Goal: Book appointment/travel/reservation

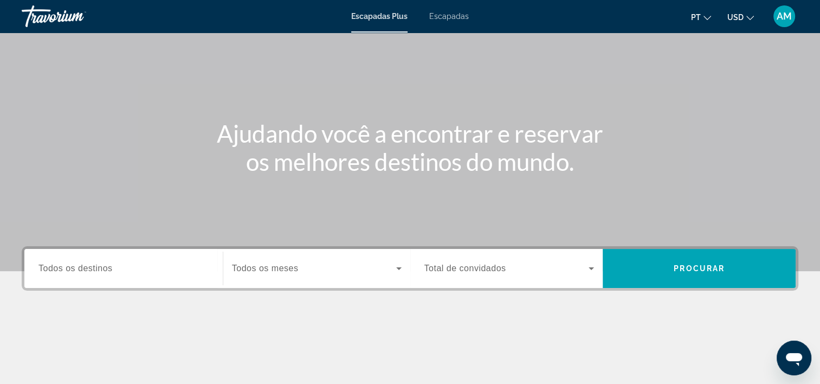
scroll to position [57, 0]
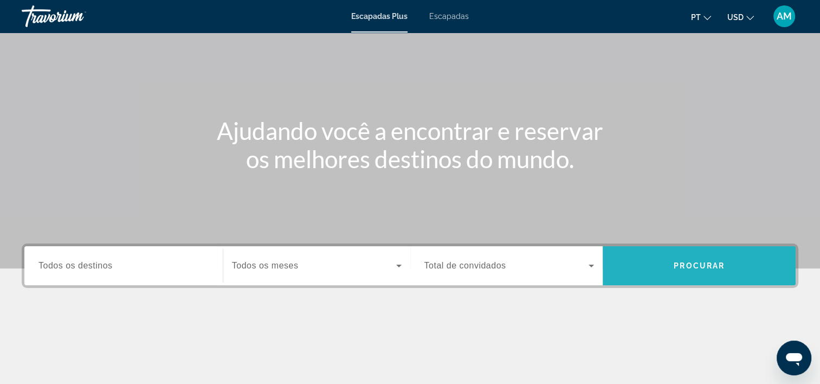
click at [680, 265] on span "Procurar" at bounding box center [699, 265] width 51 height 9
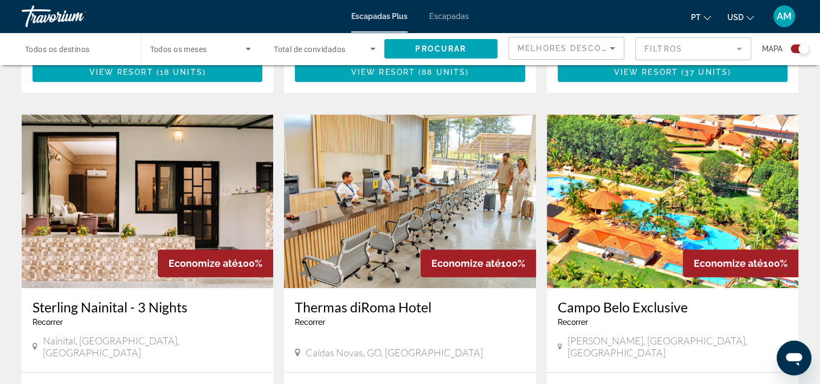
scroll to position [1093, 0]
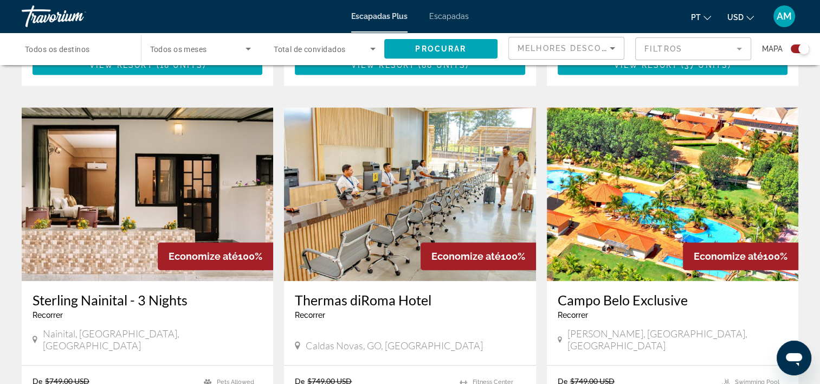
click at [409, 146] on img "Contenido principal" at bounding box center [410, 193] width 252 height 173
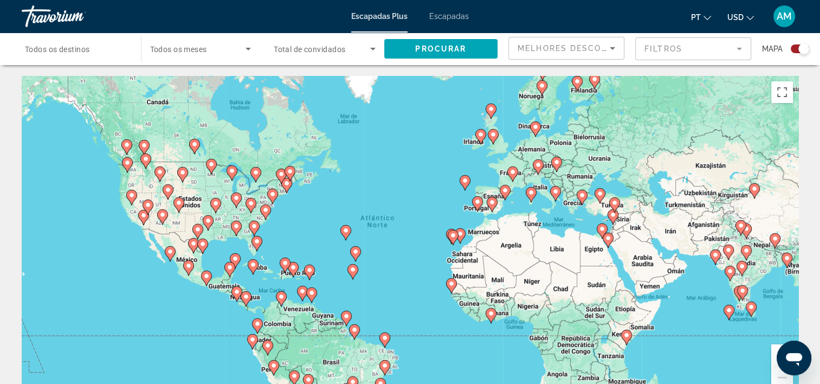
click at [180, 204] on image "Contenido principal" at bounding box center [179, 203] width 7 height 7
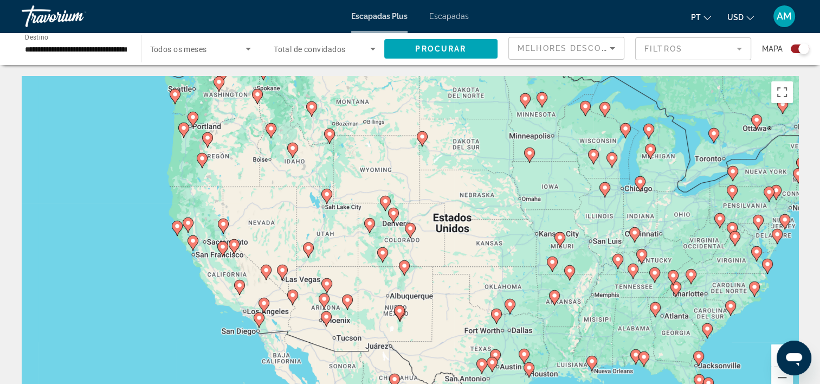
click at [217, 82] on image "Contenido principal" at bounding box center [219, 82] width 7 height 7
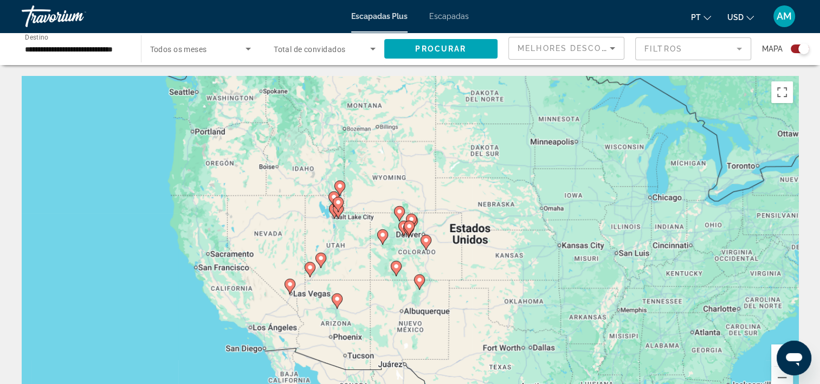
click at [217, 82] on div "Para activar la función de arrastre con el teclado, pulsa Alt + Intro. Cuando h…" at bounding box center [410, 238] width 777 height 325
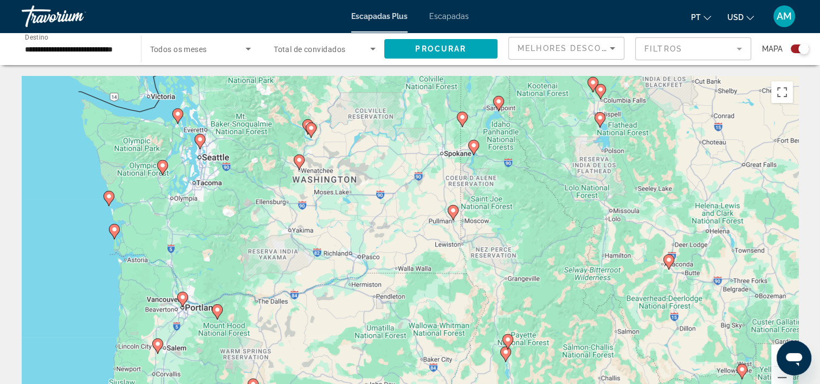
click at [300, 159] on image "Contenido principal" at bounding box center [299, 160] width 7 height 7
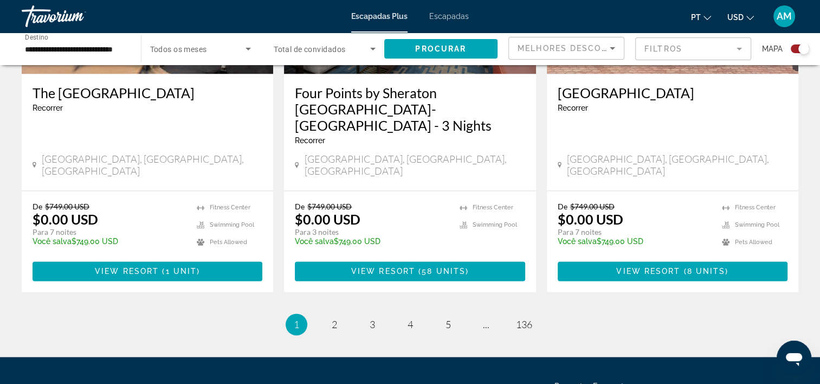
scroll to position [1685, 0]
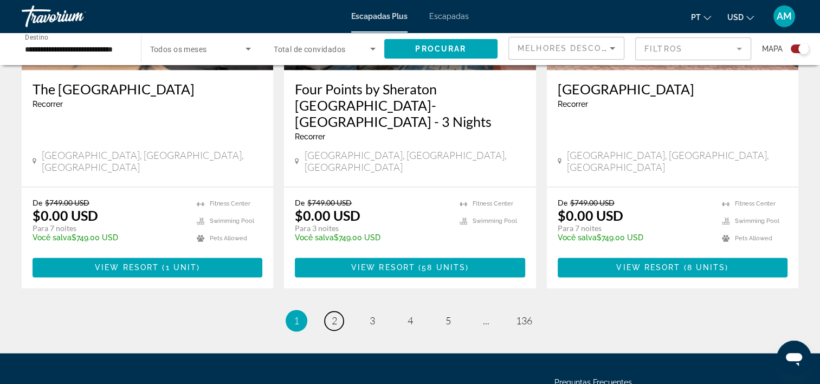
click at [332, 314] on span "2" at bounding box center [334, 320] width 5 height 12
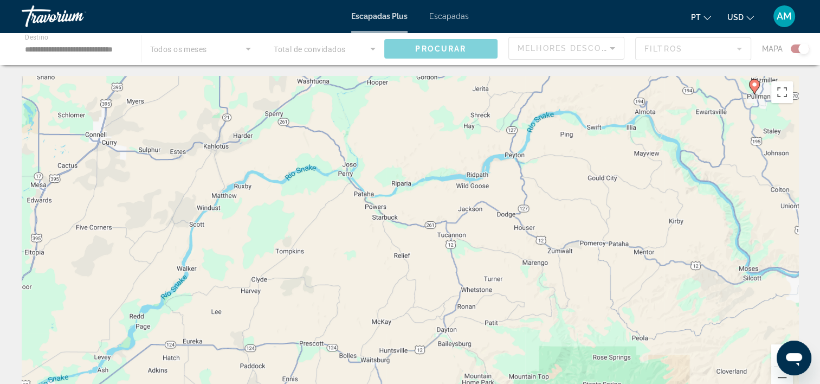
click at [331, 271] on div "Para activar la función de arrastre con el teclado, pulsa Alt + Intro. Cuando h…" at bounding box center [410, 238] width 777 height 325
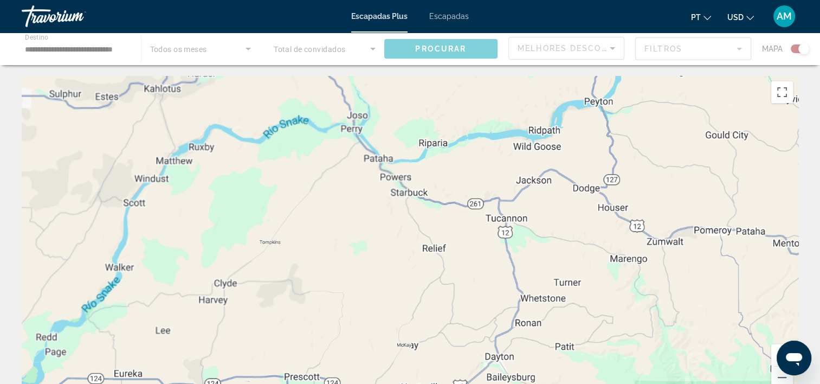
click at [331, 271] on div "Contenido principal" at bounding box center [410, 238] width 777 height 325
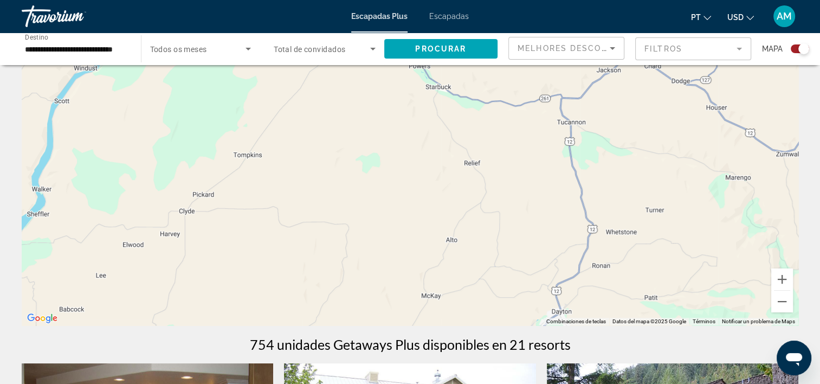
scroll to position [87, 0]
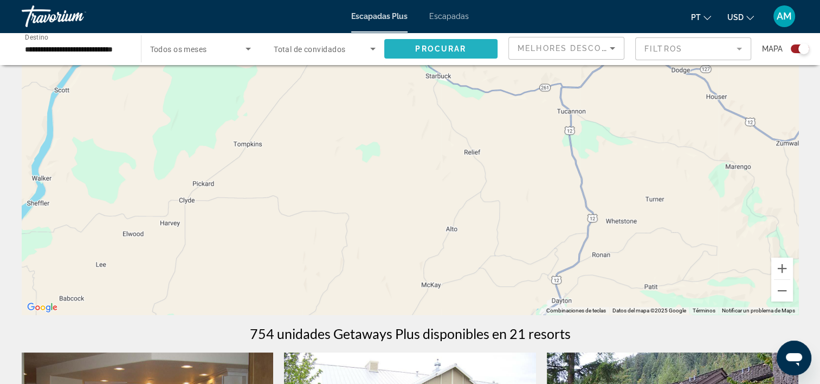
click at [416, 44] on span "Procurar" at bounding box center [440, 48] width 51 height 9
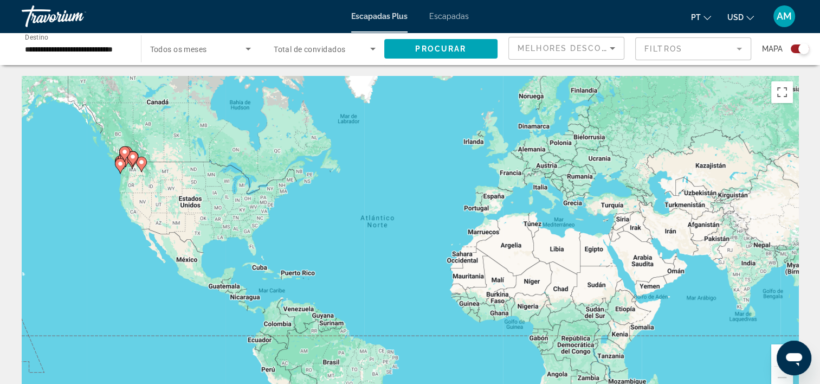
click at [334, 368] on div "Para activar la función de arrastre con el teclado, pulsa Alt + Intro. Cuando h…" at bounding box center [410, 238] width 777 height 325
click at [332, 367] on div "Para activar la función de arrastre con el teclado, pulsa Alt + Intro. Cuando h…" at bounding box center [410, 238] width 777 height 325
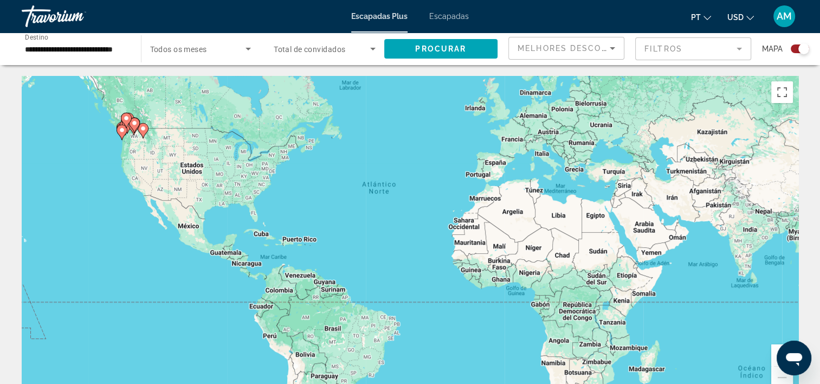
drag, startPoint x: 740, startPoint y: 119, endPoint x: 750, endPoint y: 56, distance: 64.2
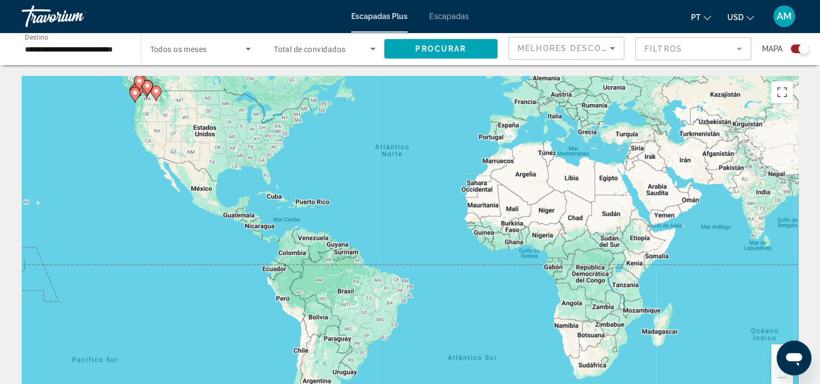
click at [386, 309] on div "Para activar la función de arrastre con el teclado, pulsa Alt + Intro. Cuando h…" at bounding box center [410, 238] width 777 height 325
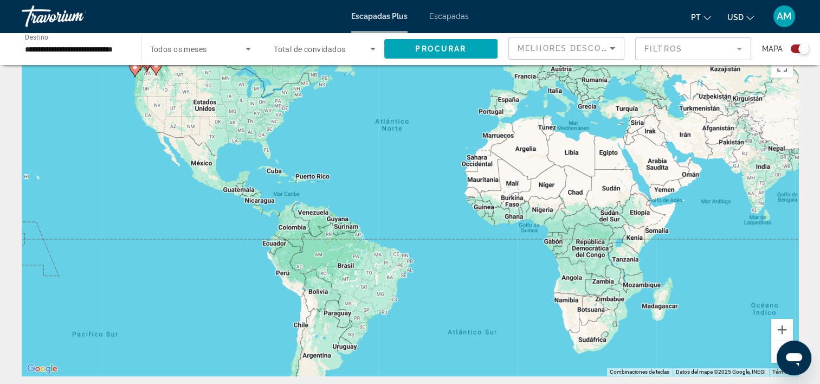
scroll to position [11, 0]
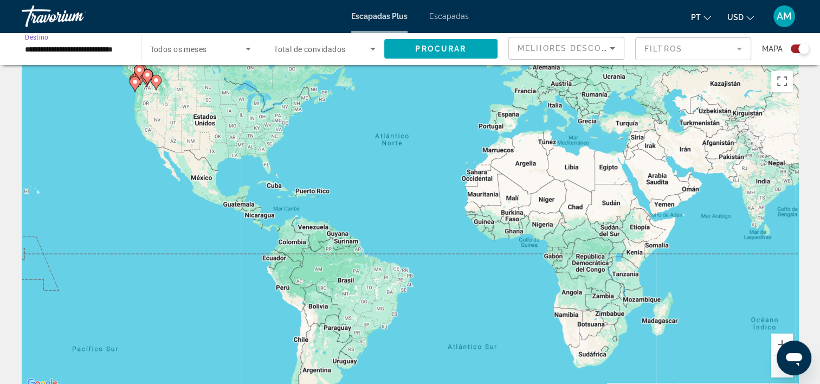
click at [99, 50] on input "**********" at bounding box center [76, 49] width 102 height 13
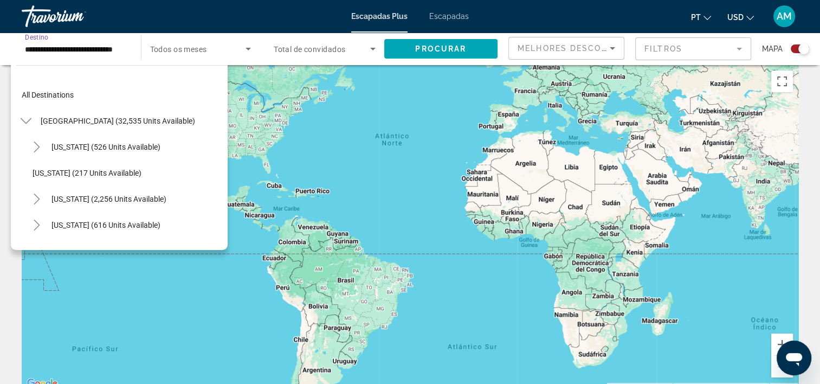
scroll to position [897, 0]
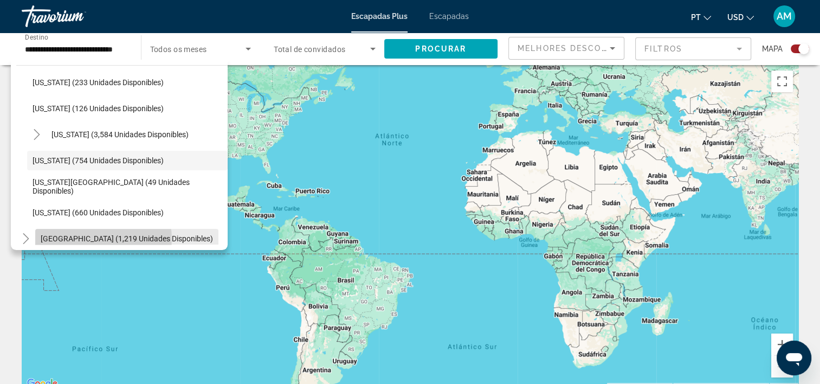
click at [94, 239] on span "[GEOGRAPHIC_DATA] (1,219 unidades disponibles)" at bounding box center [127, 238] width 172 height 9
type input "**********"
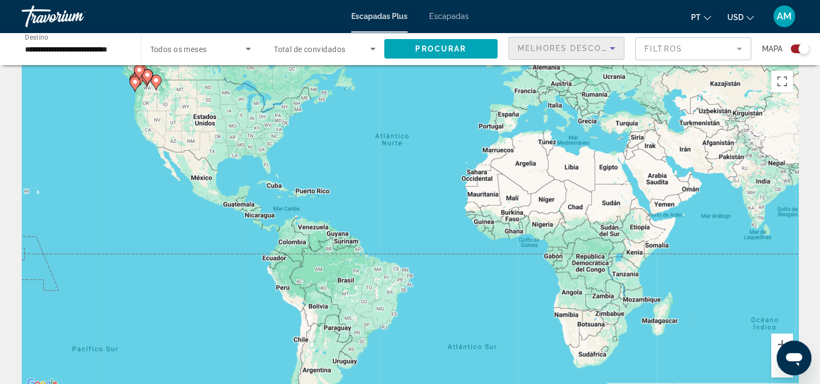
click at [612, 46] on icon "Ordenar por" at bounding box center [612, 48] width 13 height 13
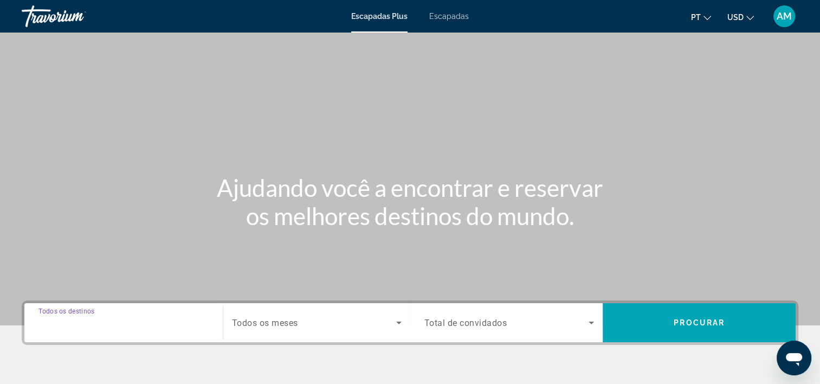
click at [171, 325] on input "Destination Todos os destinos" at bounding box center [123, 323] width 170 height 13
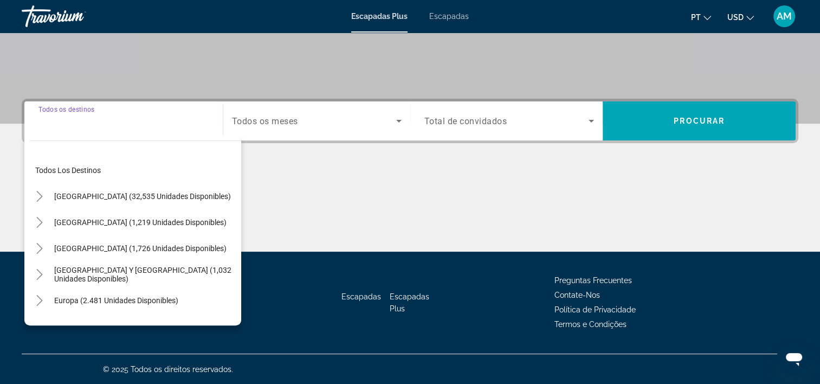
scroll to position [202, 0]
click at [171, 124] on input "Destination Todos os destinos" at bounding box center [123, 121] width 170 height 13
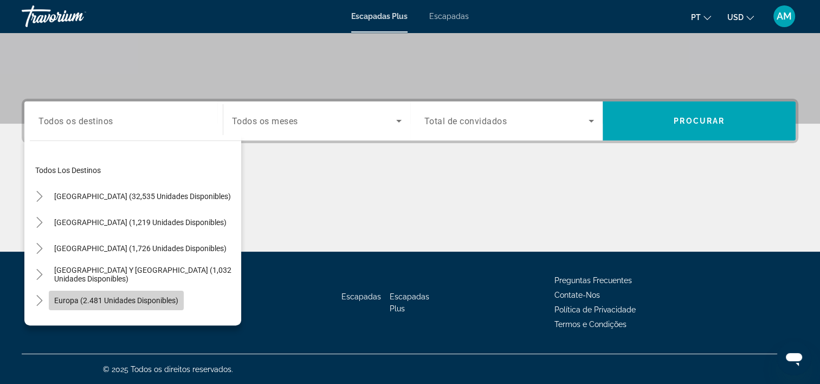
click at [162, 300] on span "Europa (2.481 unidades disponibles)" at bounding box center [116, 300] width 124 height 9
type input "**********"
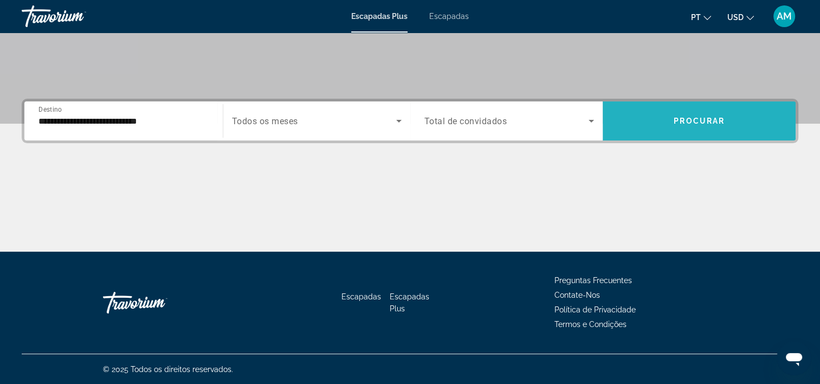
click at [680, 117] on span "Procurar" at bounding box center [699, 121] width 51 height 9
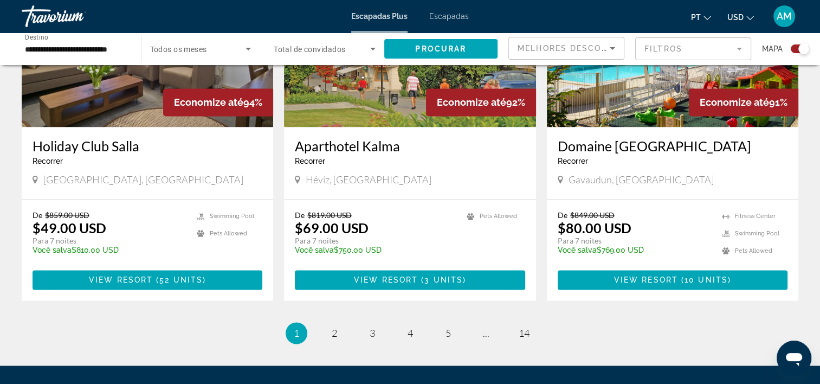
scroll to position [1670, 0]
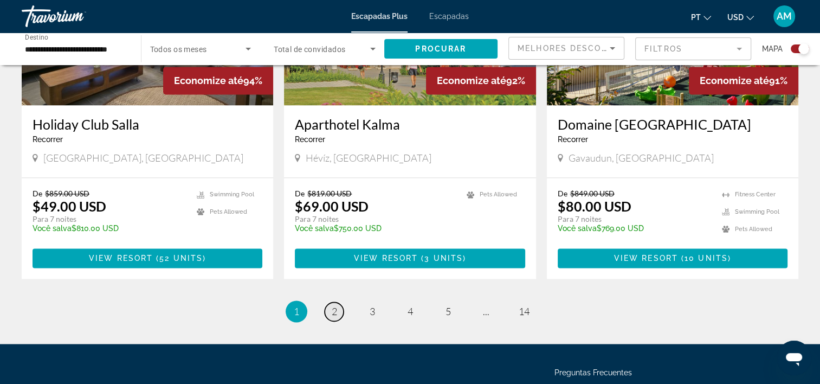
click at [330, 302] on link "page 2" at bounding box center [334, 311] width 19 height 19
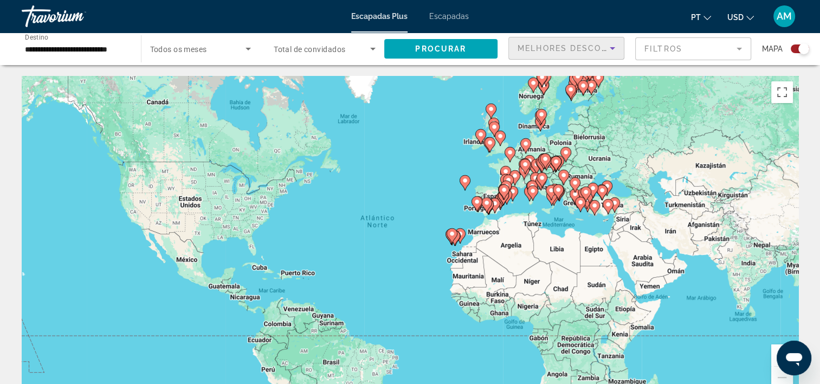
click at [612, 46] on icon "Ordenar por" at bounding box center [612, 48] width 13 height 13
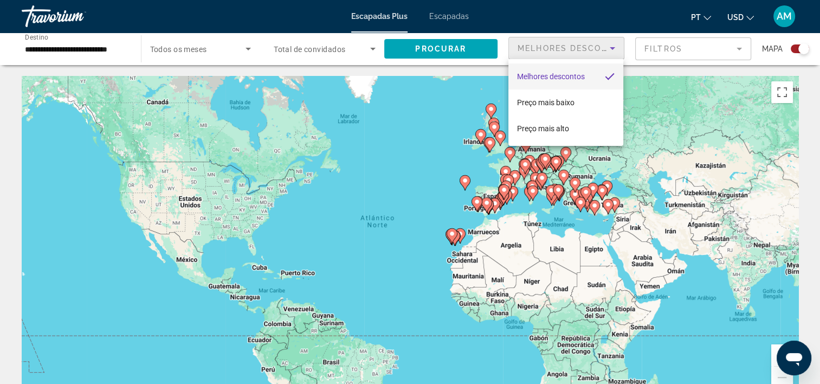
click at [111, 48] on div at bounding box center [410, 192] width 820 height 384
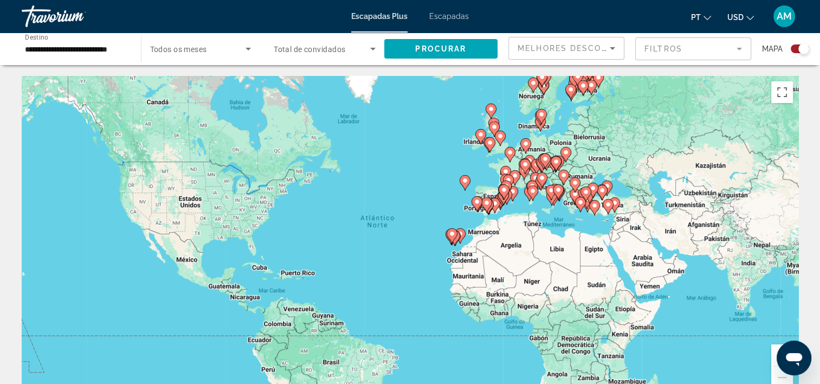
click at [111, 48] on input "**********" at bounding box center [76, 49] width 102 height 13
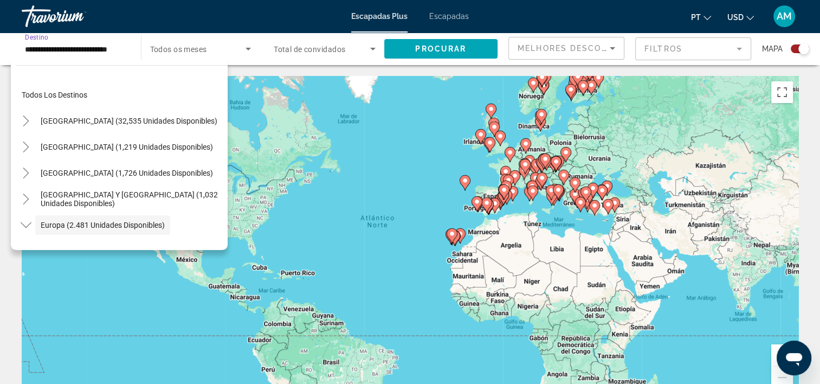
scroll to position [65, 0]
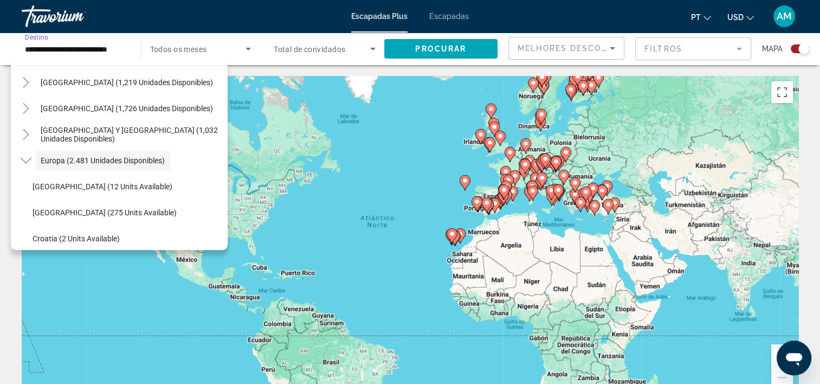
click at [111, 48] on input "**********" at bounding box center [76, 49] width 102 height 13
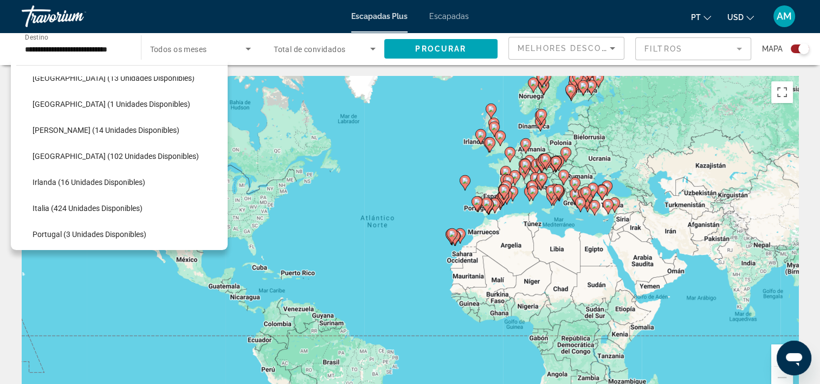
scroll to position [325, 0]
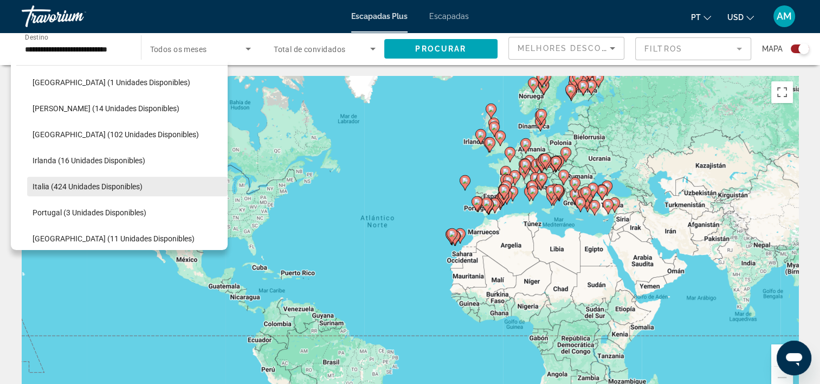
click at [40, 185] on span "Italia (424 unidades disponibles)" at bounding box center [88, 186] width 110 height 9
type input "**********"
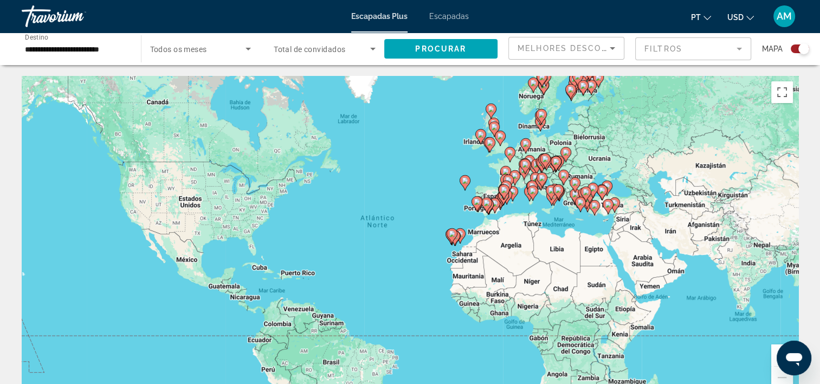
click at [40, 185] on div "Para activar la función de arrastre con el teclado, pulsa Alt + Intro. Cuando h…" at bounding box center [410, 238] width 777 height 325
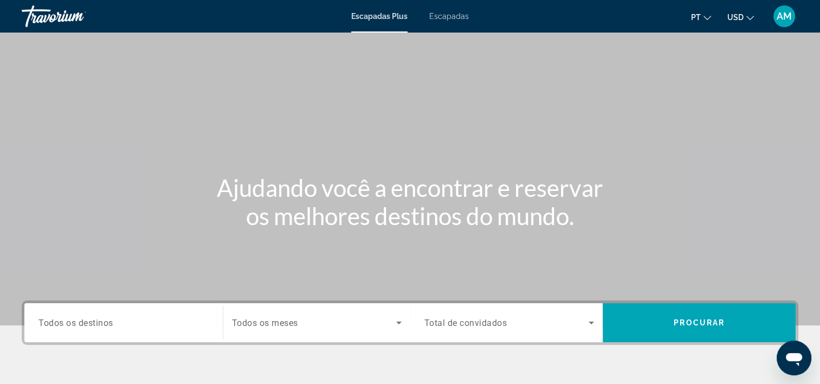
click at [445, 17] on span "Escapadas" at bounding box center [449, 16] width 40 height 9
click at [191, 312] on div "Widget de búsqueda" at bounding box center [123, 322] width 170 height 31
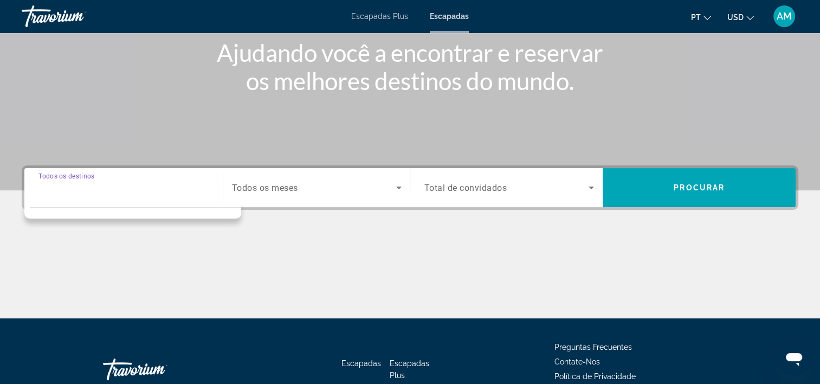
scroll to position [202, 0]
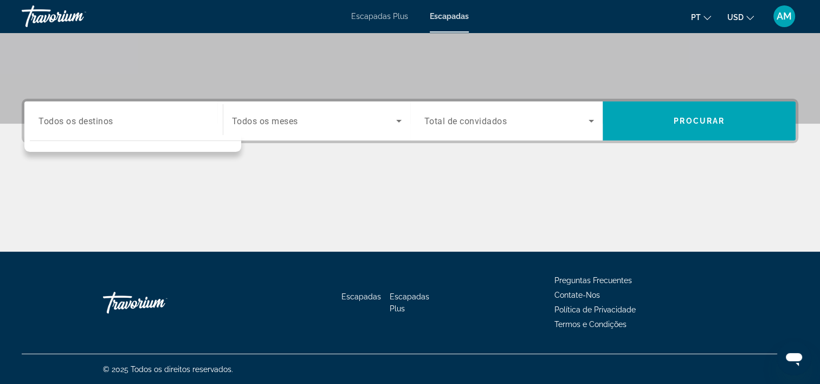
click at [172, 127] on div "Widget de búsqueda" at bounding box center [123, 121] width 170 height 31
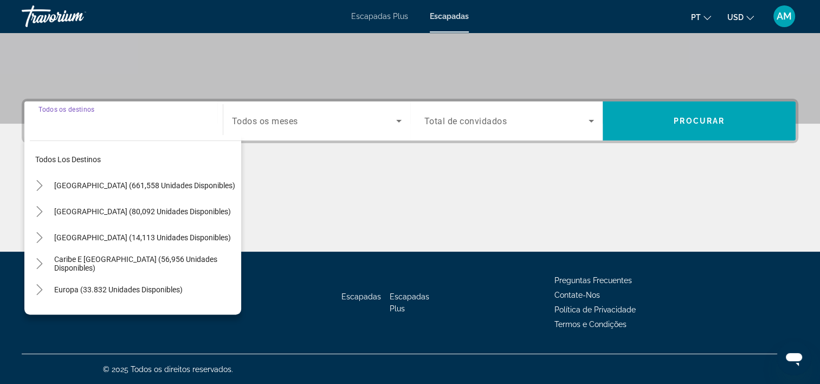
click at [139, 132] on div "Widget de búsqueda" at bounding box center [123, 121] width 170 height 31
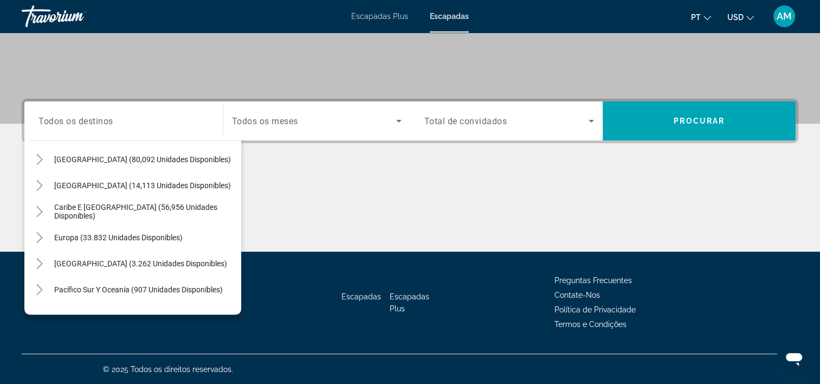
scroll to position [46, 0]
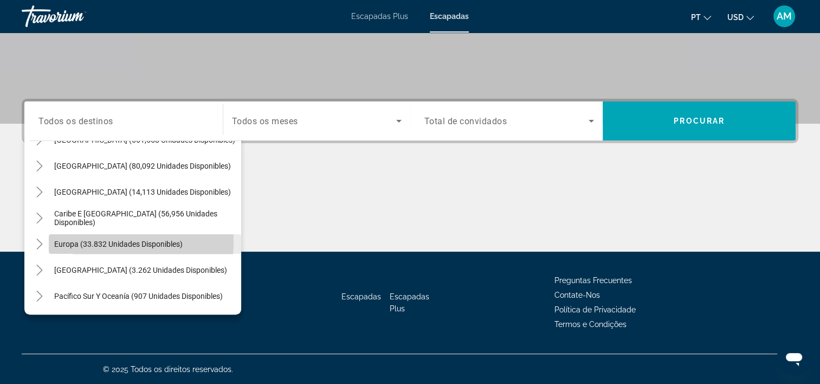
click at [84, 241] on span "Europa (33.832 unidades disponibles)" at bounding box center [118, 244] width 128 height 9
type input "**********"
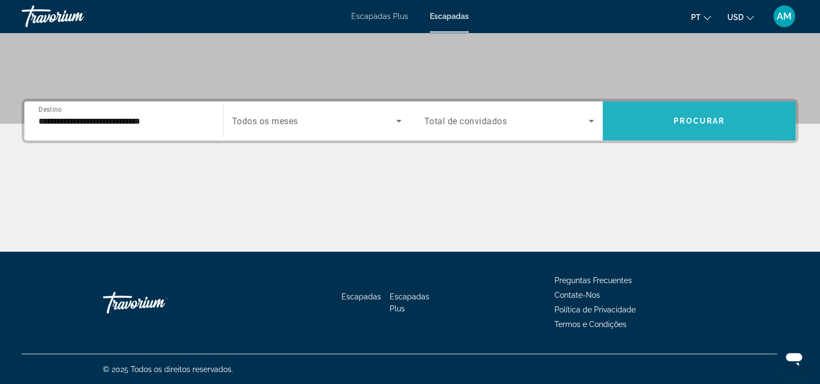
click at [651, 115] on span "Widget de búsqueda" at bounding box center [699, 121] width 193 height 26
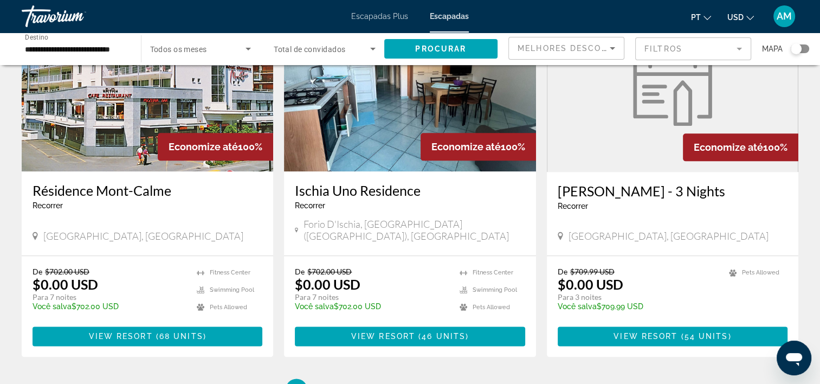
scroll to position [1386, 0]
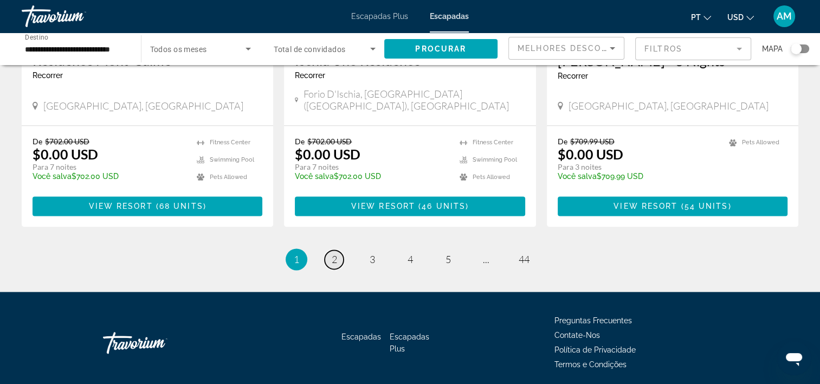
click at [335, 253] on span "2" at bounding box center [334, 259] width 5 height 12
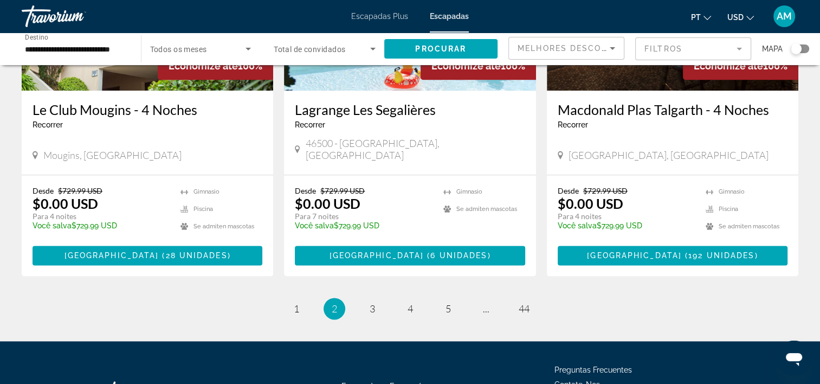
scroll to position [1327, 0]
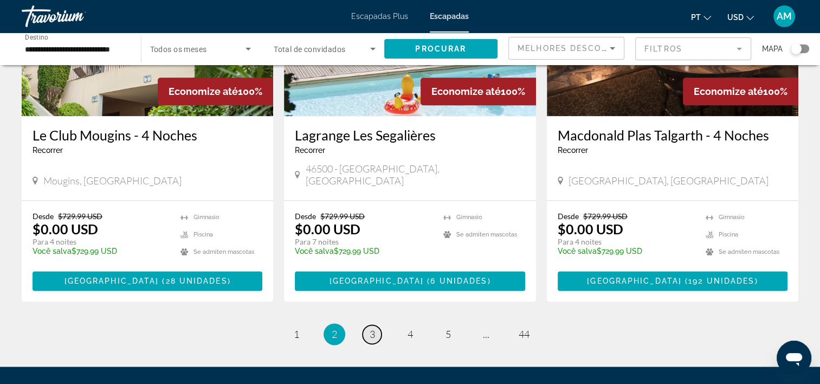
click at [374, 328] on span "3" at bounding box center [372, 334] width 5 height 12
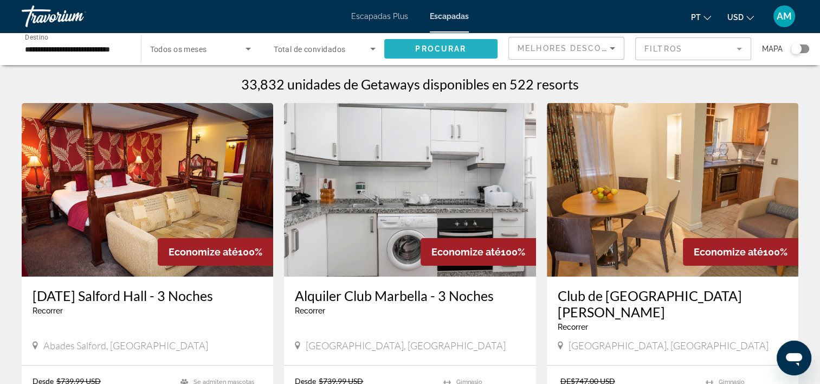
click at [449, 43] on span "Widget de búsqueda" at bounding box center [441, 49] width 114 height 26
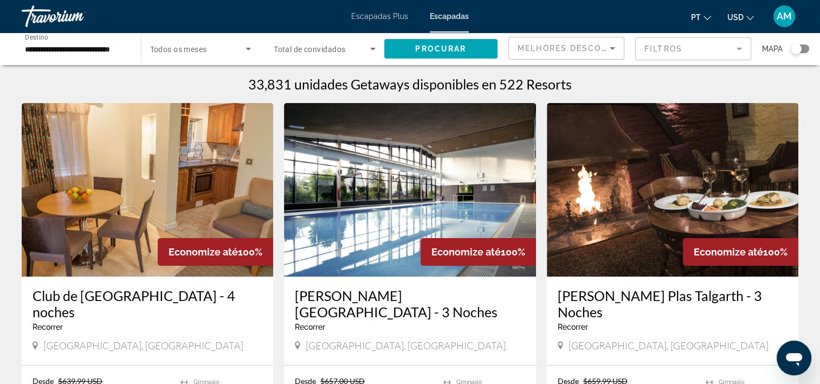
click at [449, 183] on img "Contenido principal" at bounding box center [410, 189] width 252 height 173
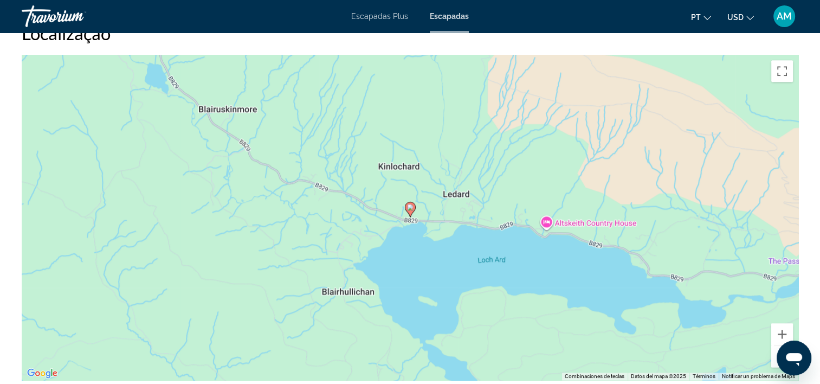
scroll to position [1291, 0]
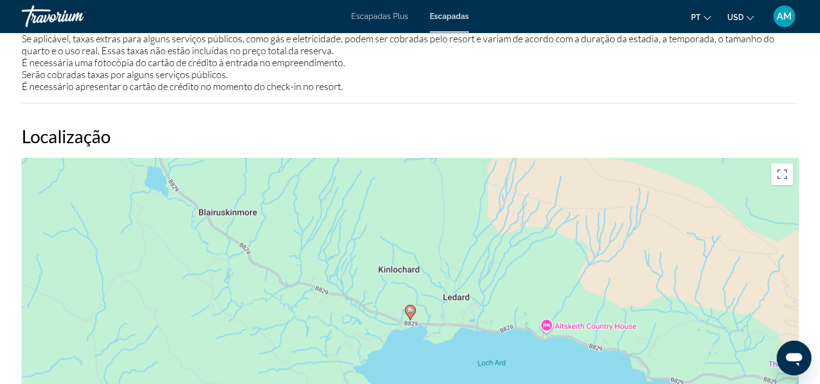
click at [387, 16] on span "Escapadas Plus" at bounding box center [379, 16] width 57 height 9
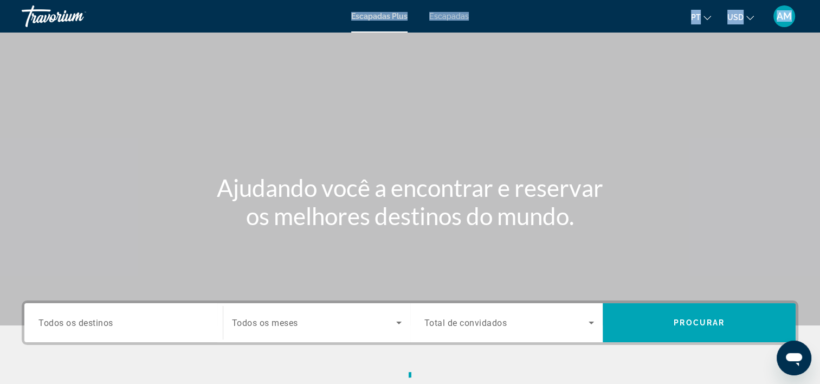
click at [387, 16] on div "Ir para o conteúdo principal Escapadas Plus Escapadas Pt English Español França…" at bounding box center [410, 192] width 820 height 384
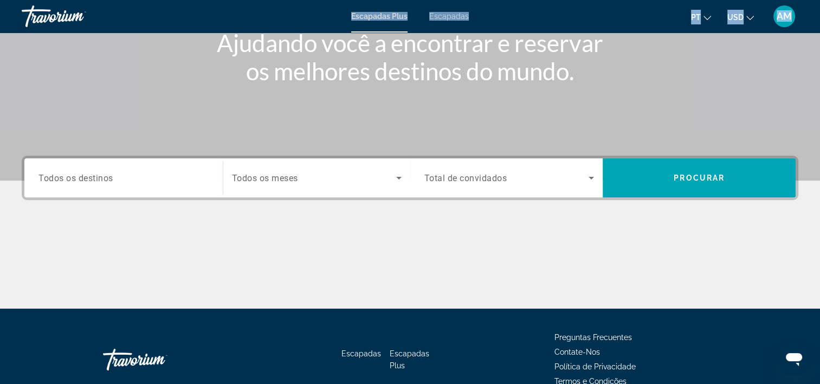
scroll to position [152, 0]
